Goal: Task Accomplishment & Management: Manage account settings

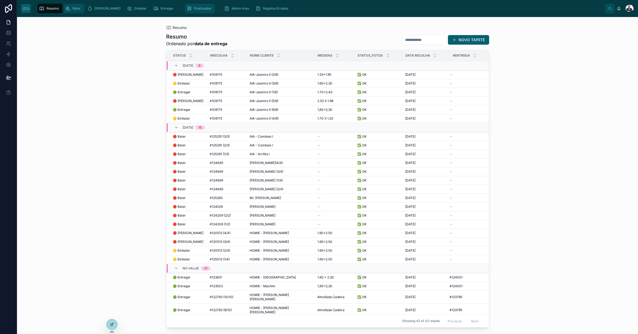
click at [194, 9] on span "Finalizados" at bounding box center [202, 8] width 17 height 4
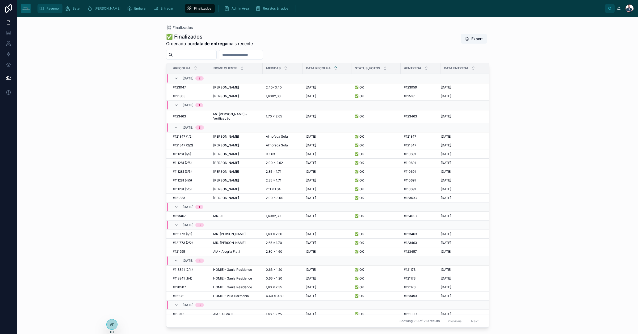
click at [50, 8] on span "Resumo" at bounding box center [53, 8] width 12 height 4
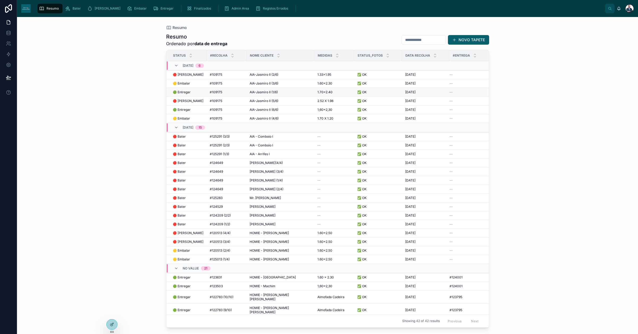
click at [187, 92] on span "🟢 Entregar" at bounding box center [182, 92] width 18 height 4
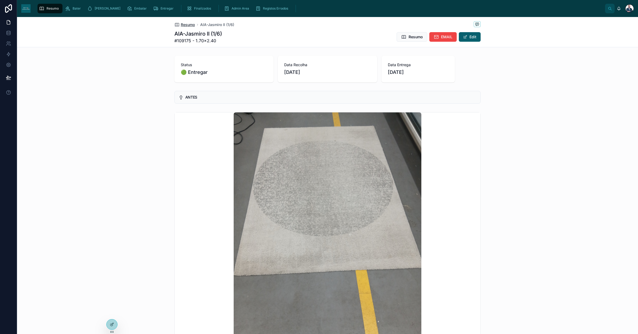
click at [181, 25] on span "Resumo" at bounding box center [188, 24] width 14 height 5
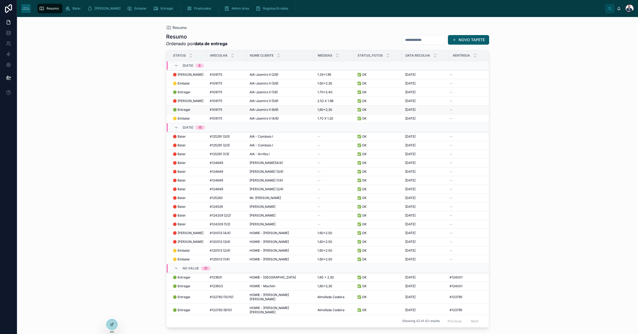
click at [202, 110] on div "🟢 Entregar 🟢 Entregar" at bounding box center [188, 110] width 31 height 4
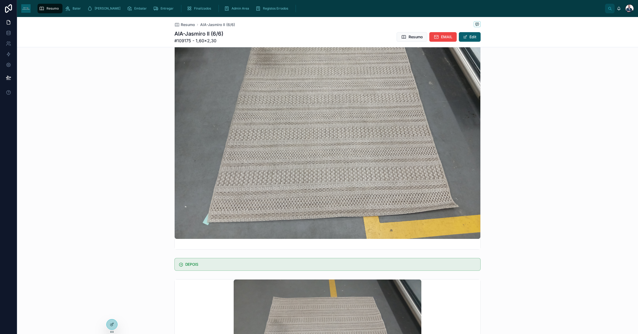
scroll to position [66, 0]
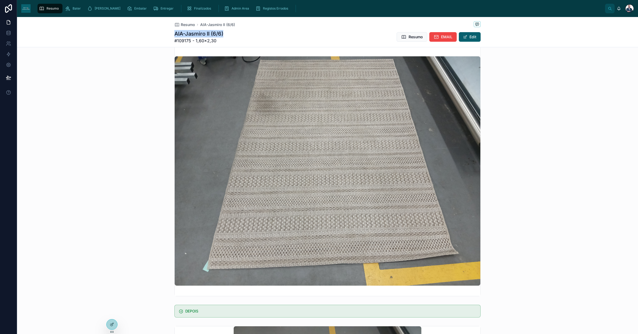
drag, startPoint x: 222, startPoint y: 33, endPoint x: 173, endPoint y: 32, distance: 49.7
click at [174, 32] on div "AIA-Jasmiro II (6/6) #109175 - 1,60×2,30 Resumo EMAIL Edit" at bounding box center [327, 37] width 306 height 14
copy h1 "AIA-Jasmiro II (6/6)"
click at [231, 10] on span "Admin Area" at bounding box center [240, 8] width 18 height 4
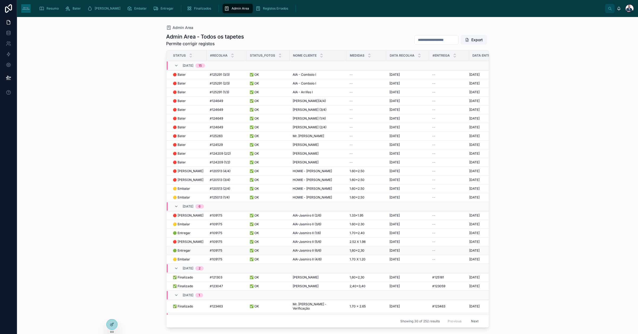
click at [319, 249] on td "AIA-Jasmiro II (6/6) AIA-Jasmiro II (6/6)" at bounding box center [317, 250] width 57 height 9
click at [318, 252] on span "AIA-Jasmiro II (6/6)" at bounding box center [307, 250] width 29 height 4
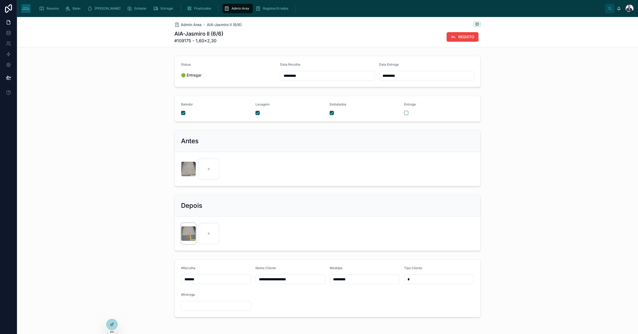
click at [189, 232] on div at bounding box center [188, 233] width 15 height 15
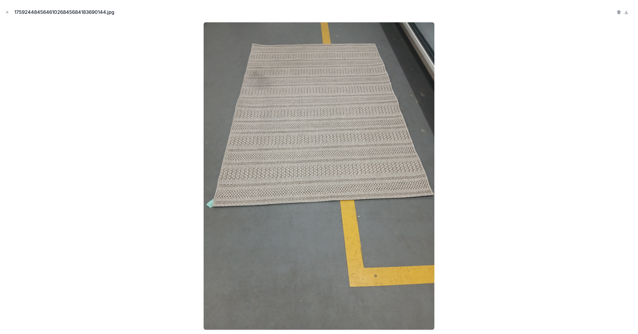
click at [618, 13] on icon "button" at bounding box center [618, 12] width 0 height 1
click at [611, 11] on icon "button" at bounding box center [613, 12] width 4 height 4
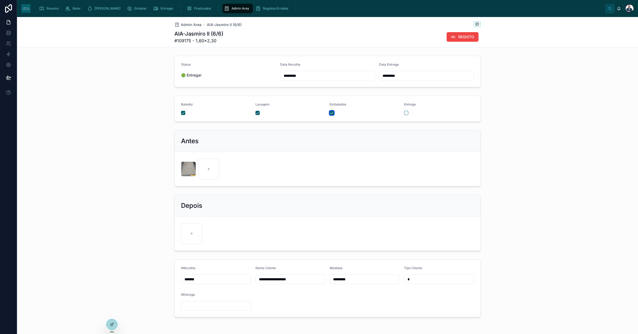
click at [330, 112] on button "button" at bounding box center [331, 113] width 4 height 4
click at [231, 7] on span "Admin Area" at bounding box center [240, 8] width 18 height 4
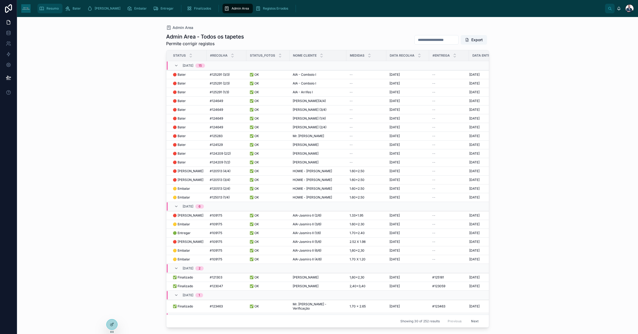
click at [44, 7] on div "Resumo" at bounding box center [50, 8] width 22 height 9
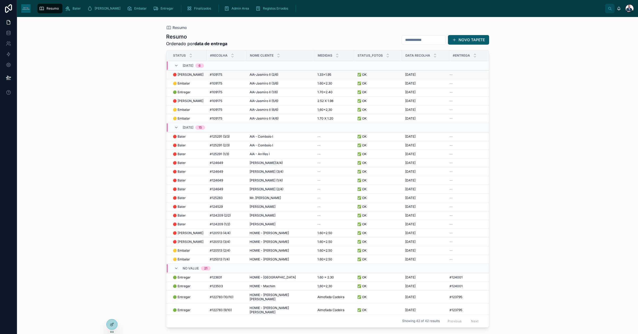
click at [264, 76] on span "AIA-Jasmiro II (2/6)" at bounding box center [264, 75] width 29 height 4
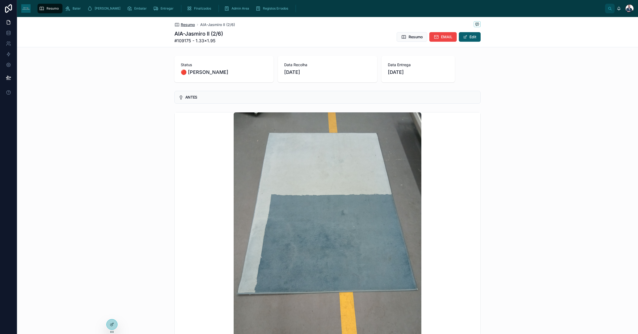
click at [186, 27] on span "Resumo" at bounding box center [188, 24] width 14 height 5
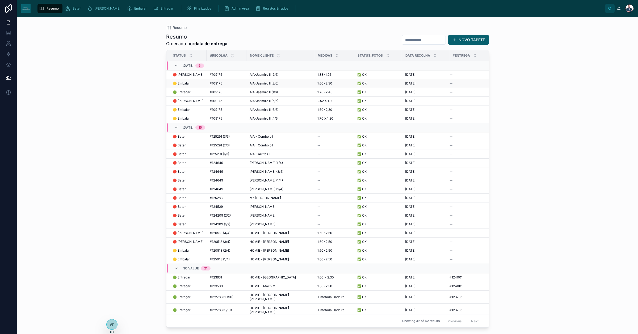
click at [221, 83] on span "#109175" at bounding box center [216, 83] width 12 height 4
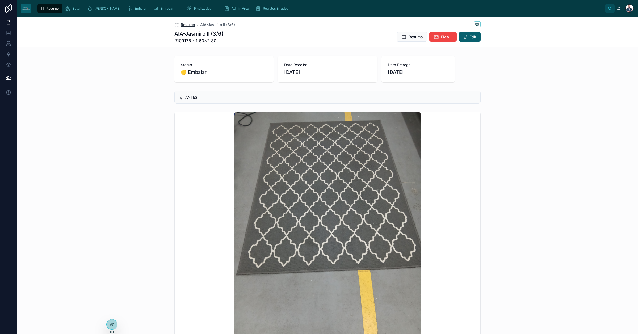
click at [186, 25] on span "Resumo" at bounding box center [188, 24] width 14 height 5
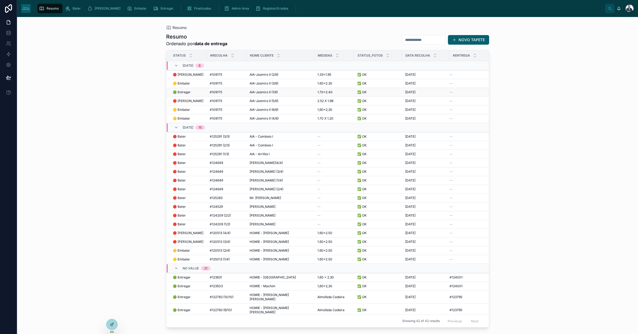
click at [189, 92] on span "🟢 Entregar" at bounding box center [182, 92] width 18 height 4
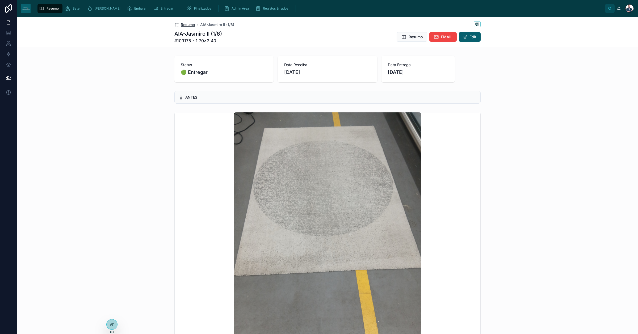
click at [185, 25] on span "Resumo" at bounding box center [188, 24] width 14 height 5
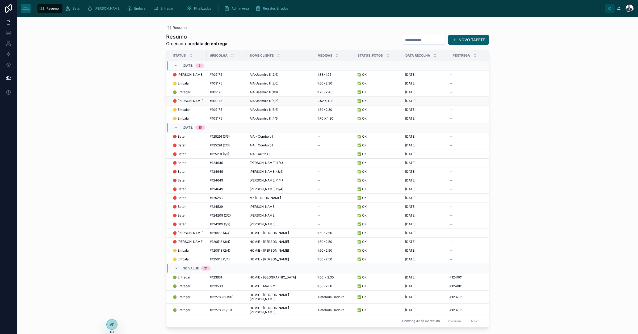
click at [181, 102] on span "🔴 [PERSON_NAME]" at bounding box center [188, 101] width 31 height 4
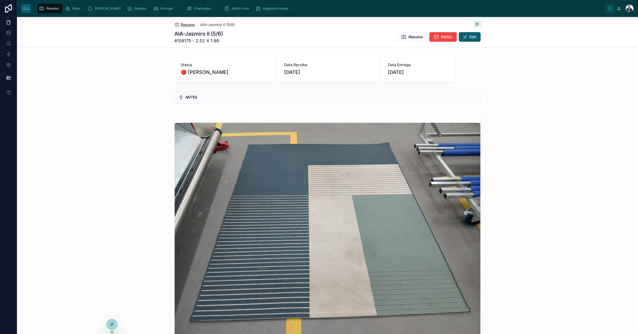
click at [182, 27] on span "Resumo" at bounding box center [188, 24] width 14 height 5
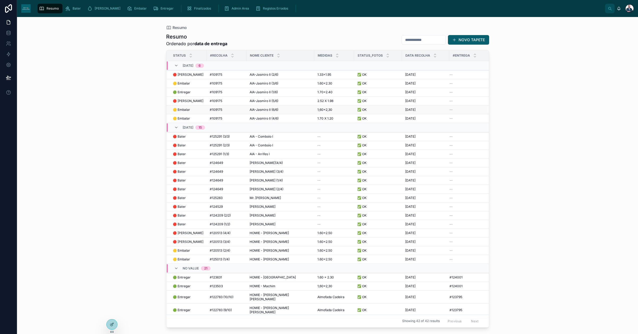
click at [184, 111] on span "🟡 Embalar" at bounding box center [181, 110] width 17 height 4
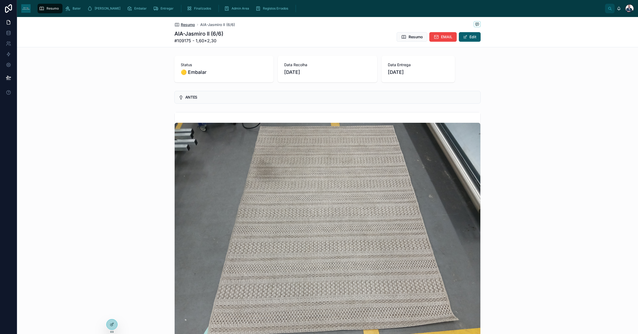
click at [185, 26] on span "Resumo" at bounding box center [188, 24] width 14 height 5
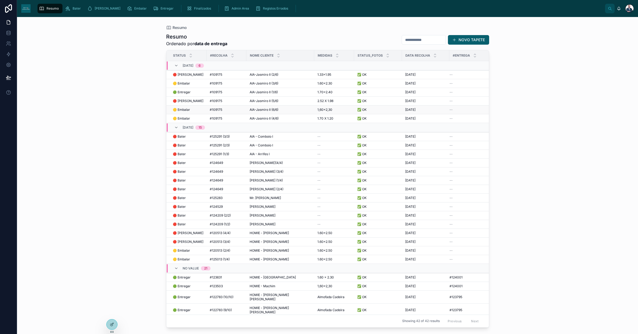
click at [184, 109] on span "🟡 Embalar" at bounding box center [181, 110] width 17 height 4
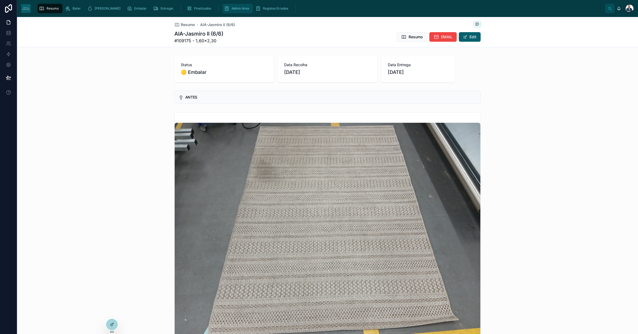
click at [224, 5] on div "Admin Area" at bounding box center [237, 8] width 27 height 9
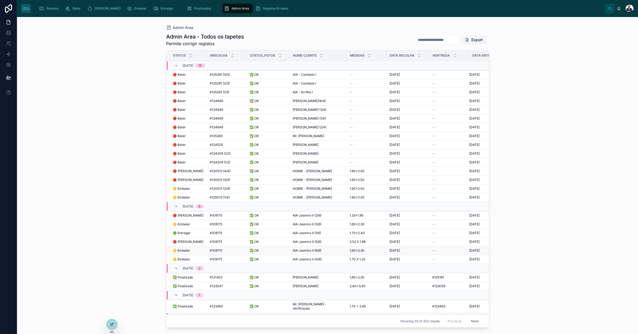
click at [316, 253] on span "AIA-Jasmiro II (6/6)" at bounding box center [307, 250] width 29 height 4
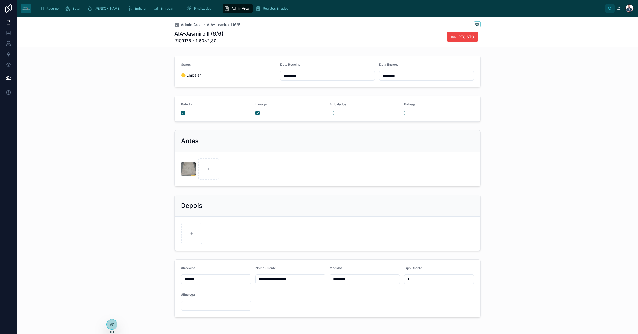
click at [252, 112] on form "Batedor Lavagem Embalados Entrega" at bounding box center [328, 109] width 306 height 26
click at [255, 113] on button "button" at bounding box center [257, 113] width 4 height 4
click at [224, 11] on icon "scrollable content" at bounding box center [226, 8] width 5 height 5
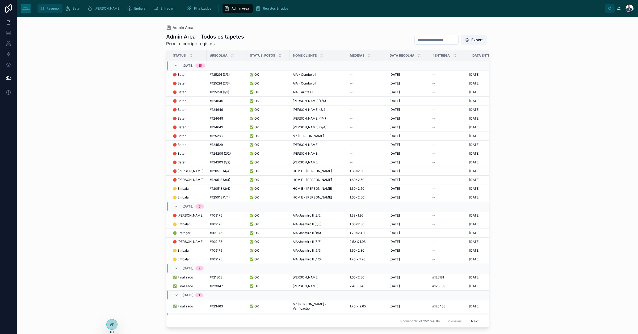
click at [50, 11] on div "Resumo" at bounding box center [50, 8] width 22 height 9
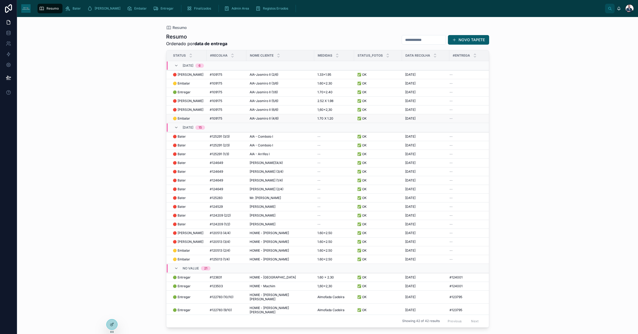
click at [265, 119] on span "AIA-Jasmiro II (4/6)" at bounding box center [264, 118] width 29 height 4
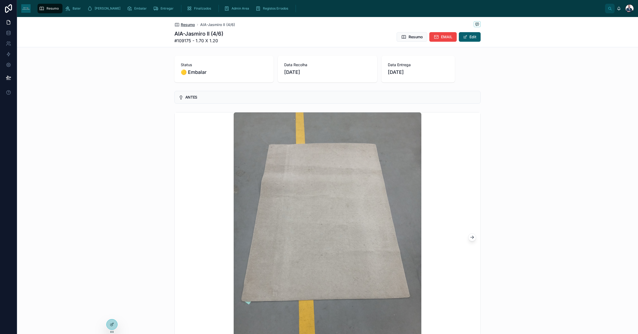
click at [181, 22] on span "Resumo" at bounding box center [188, 24] width 14 height 5
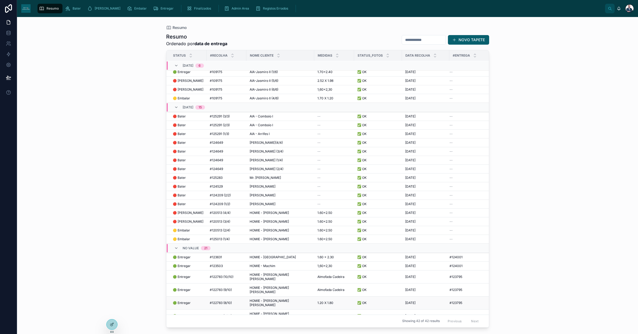
scroll to position [66, 0]
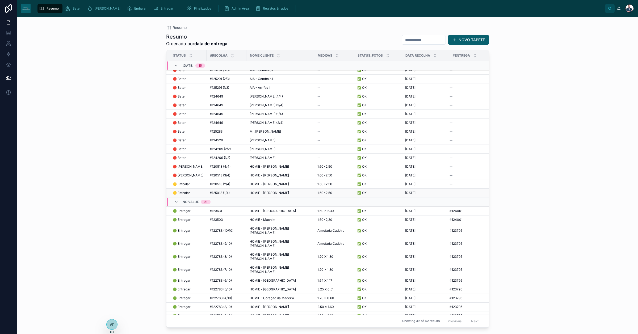
click at [264, 191] on td "HOMIE - [PERSON_NAME] - [PERSON_NAME]" at bounding box center [280, 193] width 68 height 9
click at [266, 193] on span "HOMIE - [PERSON_NAME]" at bounding box center [269, 193] width 39 height 4
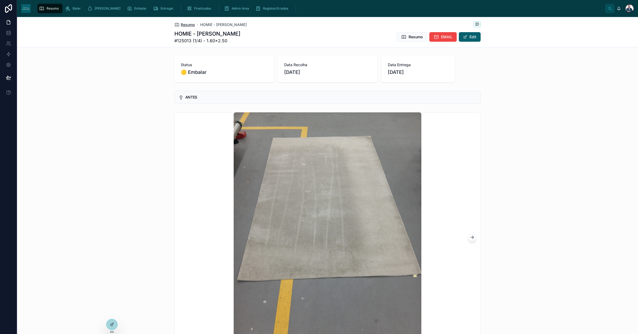
click at [183, 26] on span "Resumo" at bounding box center [188, 24] width 14 height 5
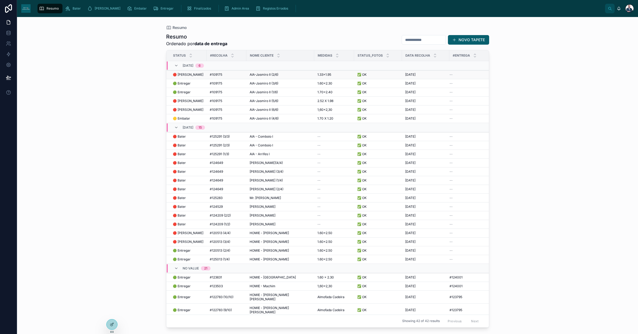
click at [214, 75] on span "#109175" at bounding box center [216, 75] width 12 height 4
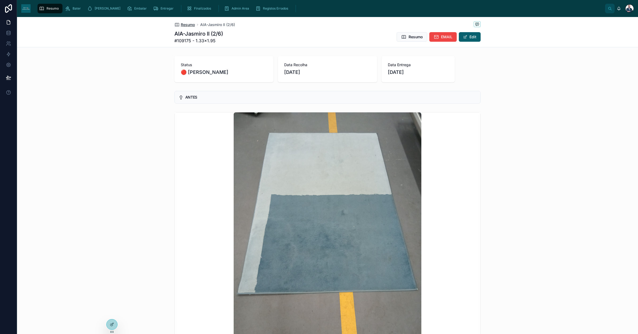
click at [189, 23] on span "Resumo" at bounding box center [188, 24] width 14 height 5
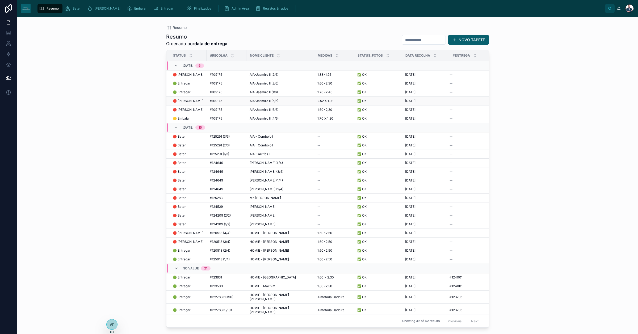
click at [193, 102] on div "🔴 [PERSON_NAME] 🔴 [PERSON_NAME]" at bounding box center [188, 101] width 31 height 4
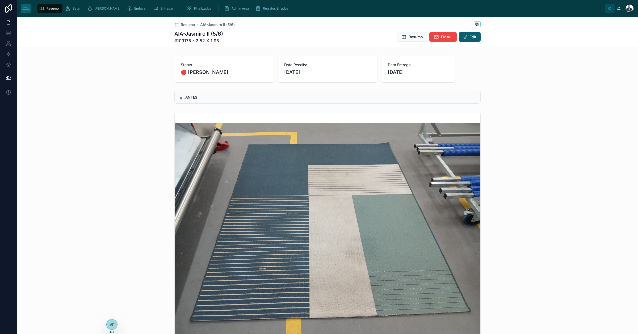
click at [181, 28] on div "Resumo AIA-Jasmiro II (5/6)" at bounding box center [327, 24] width 306 height 7
click at [182, 24] on span "Resumo" at bounding box center [188, 24] width 14 height 5
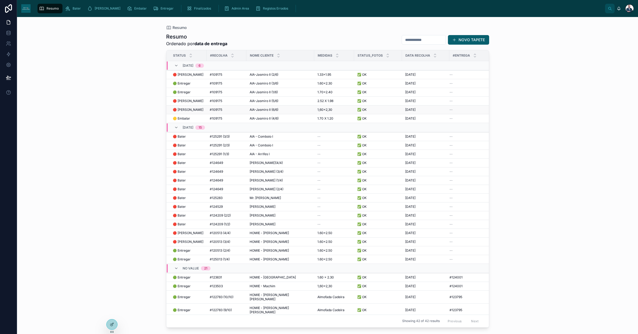
click at [192, 109] on div "🔴 [PERSON_NAME] 🔴 [PERSON_NAME]" at bounding box center [188, 110] width 31 height 4
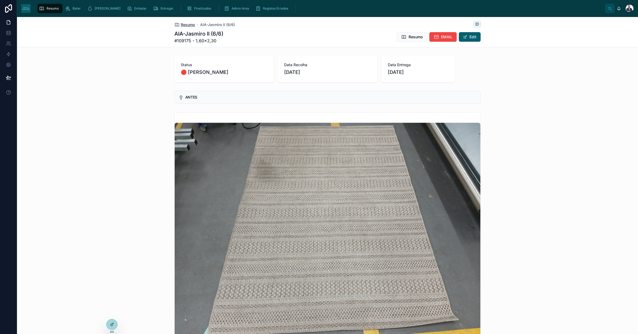
click at [183, 26] on span "Resumo" at bounding box center [188, 24] width 14 height 5
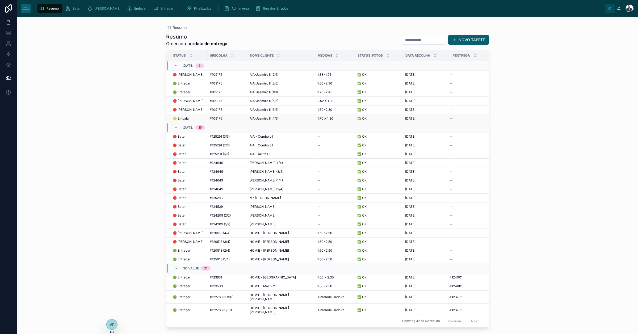
click at [209, 120] on td "#109175 #109175" at bounding box center [226, 118] width 40 height 9
click at [214, 119] on span "#109175" at bounding box center [216, 118] width 12 height 4
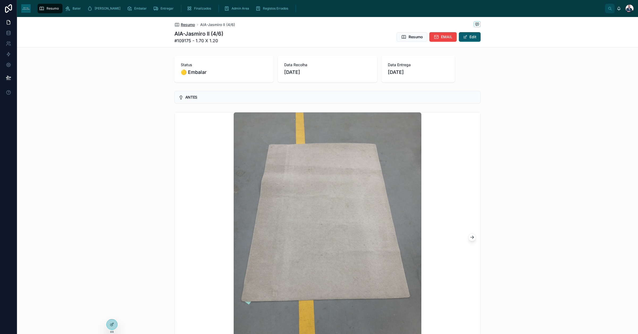
click at [187, 23] on span "Resumo" at bounding box center [188, 24] width 14 height 5
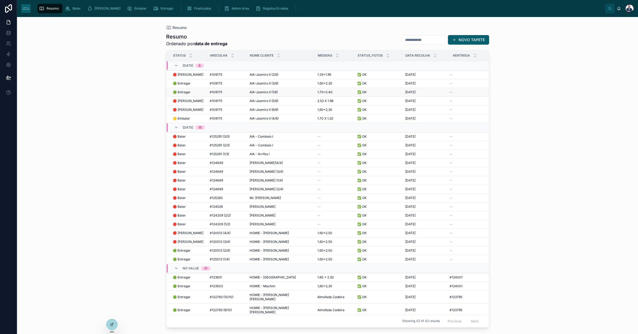
click at [213, 93] on span "#109175" at bounding box center [216, 92] width 12 height 4
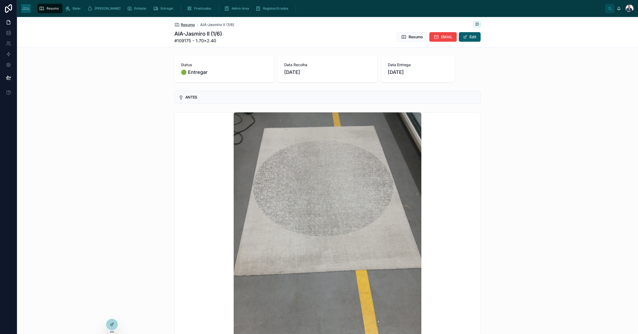
click at [183, 27] on span "Resumo" at bounding box center [188, 24] width 14 height 5
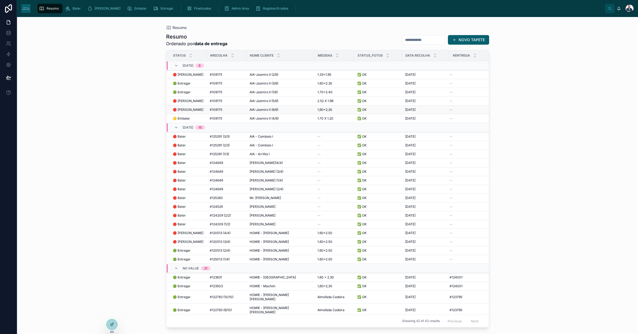
click at [277, 109] on span "AIA-Jasmiro II (6/6)" at bounding box center [264, 110] width 29 height 4
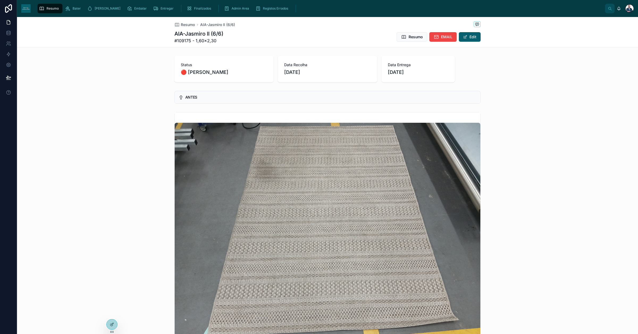
click at [193, 25] on div "Resumo AIA-Jasmiro II (6/6)" at bounding box center [204, 24] width 61 height 5
click at [191, 24] on span "Resumo" at bounding box center [188, 24] width 14 height 5
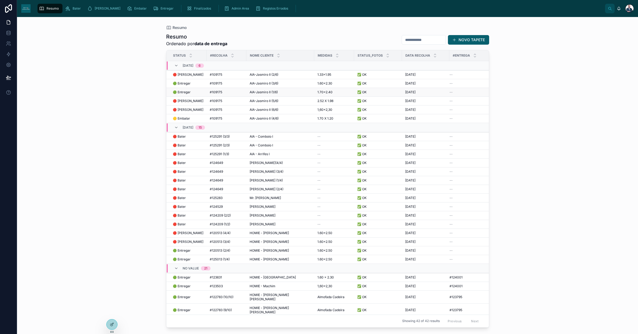
click at [189, 90] on span "🟢 Entregar" at bounding box center [182, 92] width 18 height 4
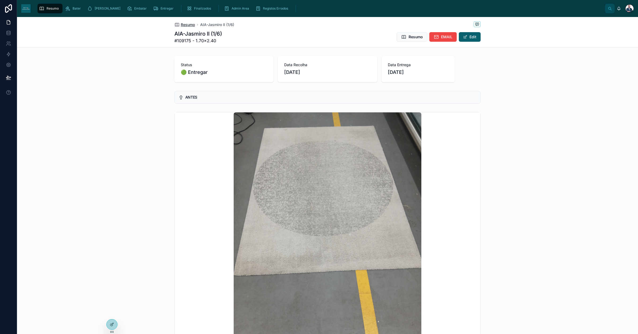
click at [189, 24] on span "Resumo" at bounding box center [188, 24] width 14 height 5
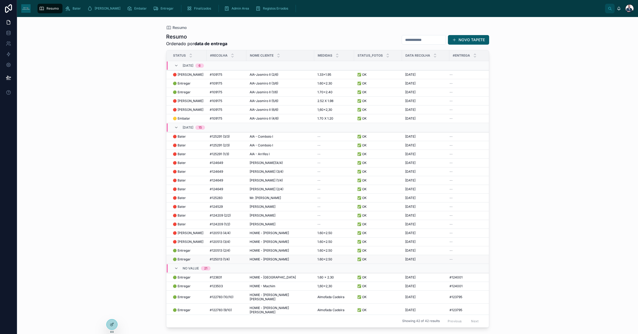
click at [278, 260] on span "HOMIE - [PERSON_NAME]" at bounding box center [269, 259] width 39 height 4
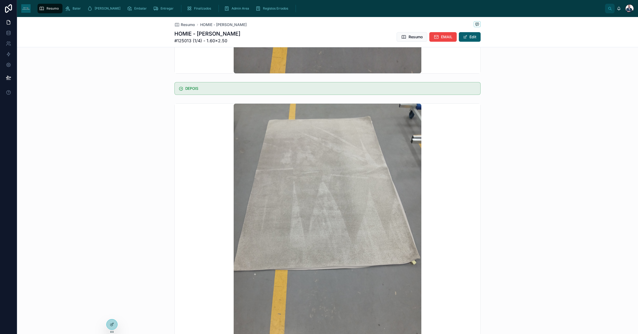
scroll to position [275, 0]
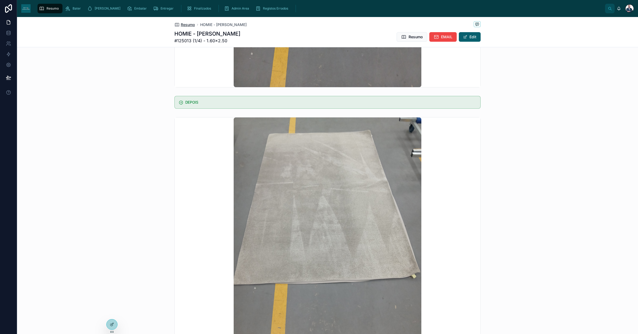
click at [187, 25] on span "Resumo" at bounding box center [188, 24] width 14 height 5
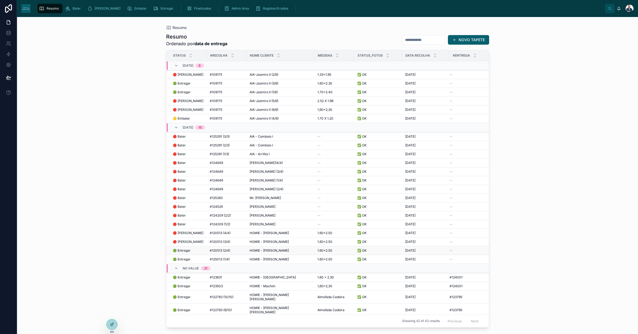
click at [271, 252] on span "HOMIE - [PERSON_NAME]" at bounding box center [269, 250] width 39 height 4
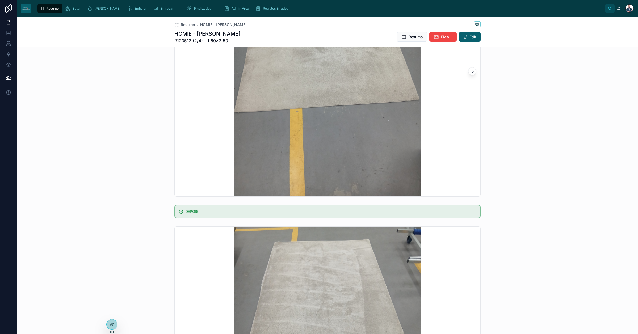
scroll to position [266, 0]
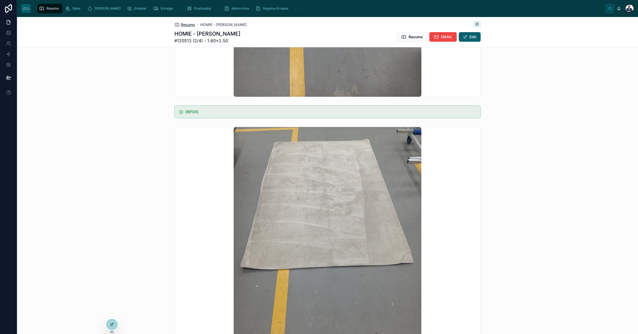
click at [183, 23] on span "Resumo" at bounding box center [188, 24] width 14 height 5
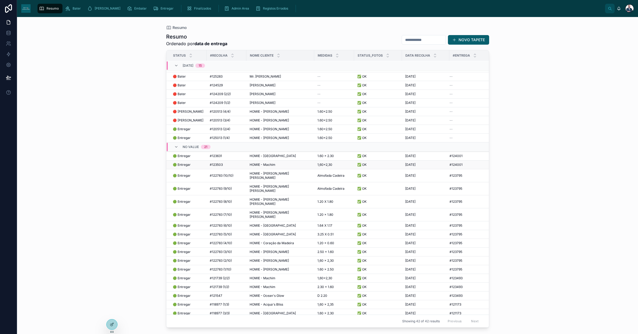
scroll to position [147, 0]
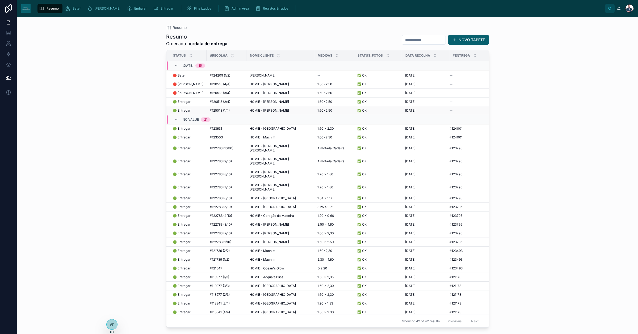
click at [286, 109] on div "HOMIE - [PERSON_NAME] - [PERSON_NAME]" at bounding box center [280, 110] width 61 height 4
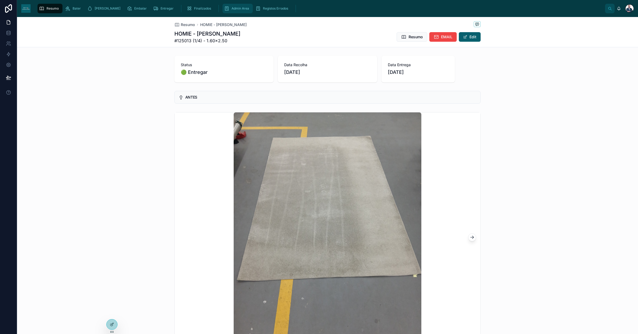
click at [231, 8] on span "Admin Area" at bounding box center [240, 8] width 18 height 4
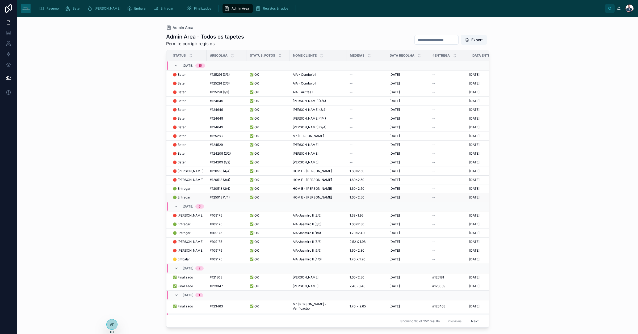
click at [309, 197] on span "HOMIE - [PERSON_NAME]" at bounding box center [312, 197] width 39 height 4
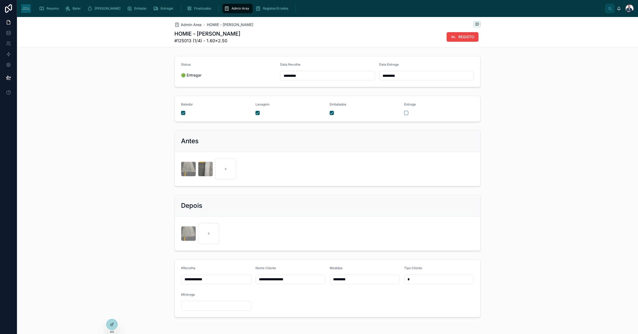
click at [408, 79] on input "*********" at bounding box center [426, 75] width 94 height 7
drag, startPoint x: 408, startPoint y: 74, endPoint x: 352, endPoint y: 72, distance: 55.8
click at [353, 72] on form "Status 🟢 Entregar Data Recolha ********* Data Entrega *********" at bounding box center [328, 71] width 306 height 31
click at [224, 6] on div "Admin Area" at bounding box center [237, 8] width 27 height 9
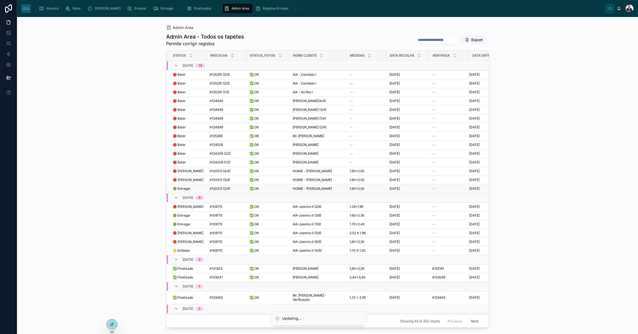
click at [310, 189] on span "HOMIE - [PERSON_NAME]" at bounding box center [312, 189] width 39 height 4
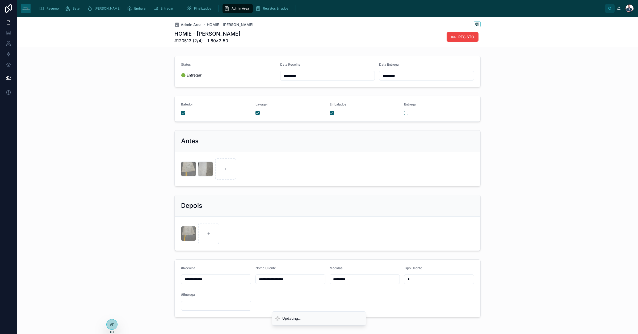
drag, startPoint x: 344, startPoint y: 78, endPoint x: 329, endPoint y: 80, distance: 15.6
click at [329, 80] on form "Status 🟢 Entregar Data Recolha ********* Data Entrega *********" at bounding box center [328, 71] width 306 height 31
click at [222, 4] on div "Admin Area" at bounding box center [237, 9] width 31 height 10
click at [224, 7] on icon "scrollable content" at bounding box center [226, 8] width 5 height 5
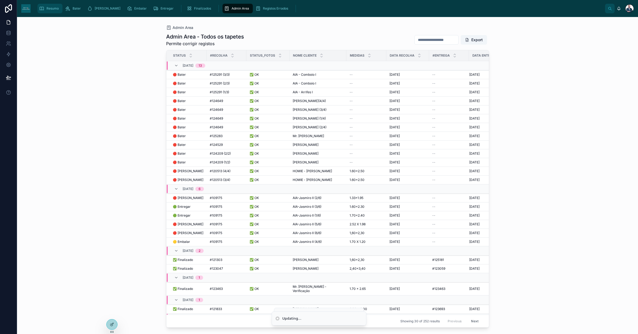
click at [52, 7] on span "Resumo" at bounding box center [53, 8] width 12 height 4
